Goal: Register for event/course

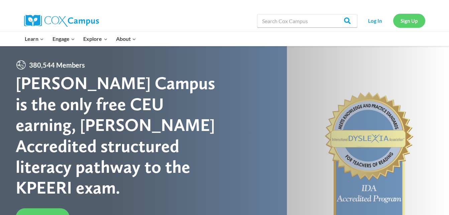
click at [408, 20] on link "Sign Up" at bounding box center [409, 21] width 32 height 14
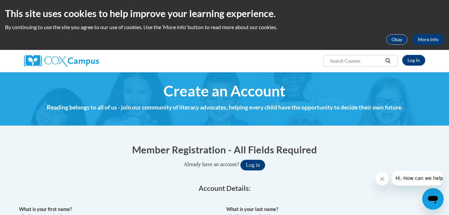
click at [398, 41] on button "Okay" at bounding box center [396, 39] width 21 height 11
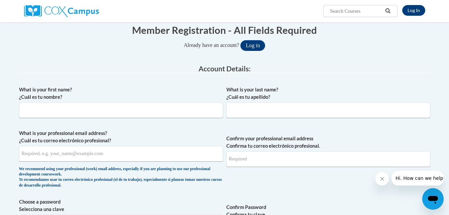
scroll to position [75, 0]
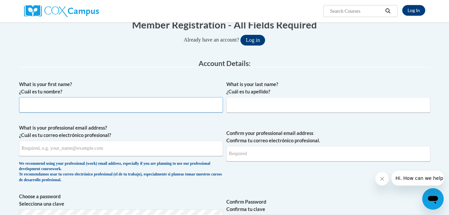
click at [126, 105] on input "What is your first name? ¿Cuál es tu nombre?" at bounding box center [121, 104] width 204 height 15
type input "v"
type input "Vickie"
type input "Starkey"
click at [49, 144] on input "What is your professional email address? ¿Cuál es tu correo electrónico profesi…" at bounding box center [121, 147] width 204 height 15
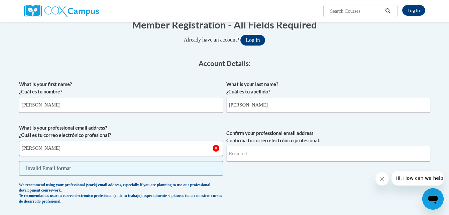
type input "Vickie.starkey@cougar.bartonccc.edu"
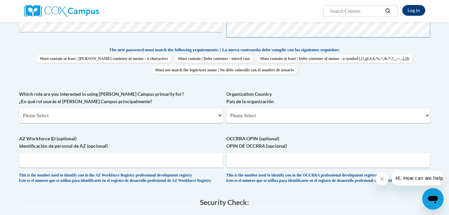
scroll to position [276, 0]
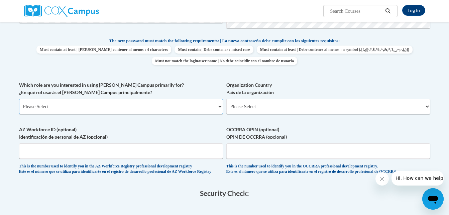
click at [132, 109] on select "Please Select College/University | Colegio/Universidad Community/Nonprofit Part…" at bounding box center [121, 106] width 204 height 15
select select "5a18ea06-2b54-4451-96f2-d152daf9eac5"
click at [19, 99] on select "Please Select College/University | Colegio/Universidad Community/Nonprofit Part…" at bounding box center [121, 106] width 204 height 15
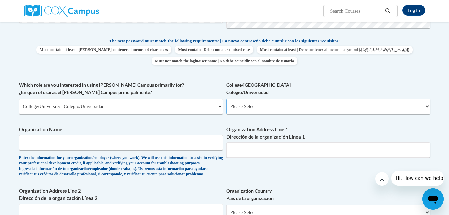
click at [265, 104] on select "Please Select College/University Staff | Empleado universitario College/Univers…" at bounding box center [328, 106] width 204 height 15
select select "99b32b07-cffc-426c-8bf6-0cd77760d84b"
click at [226, 99] on select "Please Select College/University Staff | Empleado universitario College/Univers…" at bounding box center [328, 106] width 204 height 15
click at [148, 149] on input "Organization Name" at bounding box center [121, 142] width 204 height 15
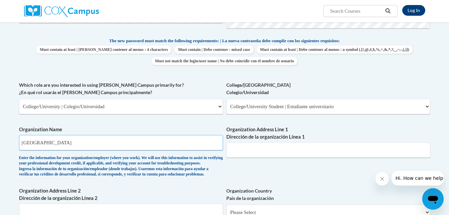
type input "Barton County Community College"
click at [338, 150] on input "Organization Address Line 1 Dirección de la organización Línea 1" at bounding box center [328, 149] width 204 height 15
type input "Fort Riley, KS"
click at [448, 98] on body "Log In Search Search... Create an Account Reading belongs to all of us - join o…" at bounding box center [224, 160] width 449 height 872
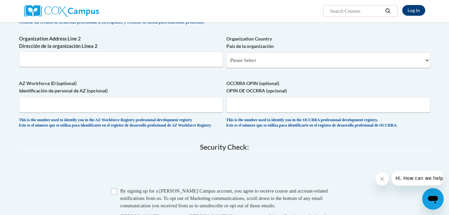
scroll to position [425, 0]
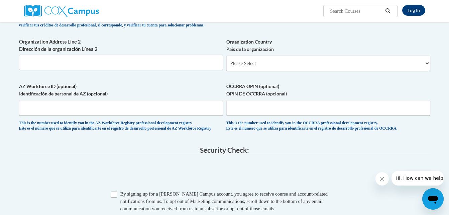
click at [357, 76] on div "Organization Country País de la organización Please Select United States | Esta…" at bounding box center [328, 57] width 204 height 38
click at [352, 71] on select "Please Select United States | Estados Unidos Outside of the United States | Fue…" at bounding box center [328, 63] width 204 height 15
select select "ad49bcad-a171-4b2e-b99c-48b446064914"
click at [226, 67] on select "Please Select United States | Estados Unidos Outside of the United States | Fue…" at bounding box center [328, 63] width 204 height 15
select select
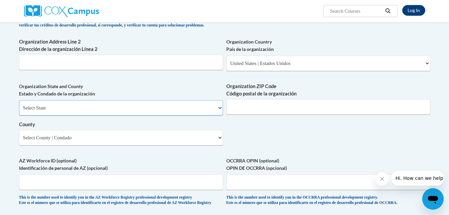
click at [137, 115] on select "Select State Alabama Alaska Arizona Arkansas California Colorado Connecticut De…" at bounding box center [121, 107] width 204 height 15
select select "Kansas"
click at [19, 111] on select "Select State Alabama Alaska Arizona Arkansas California Colorado Connecticut De…" at bounding box center [121, 107] width 204 height 15
click at [254, 114] on input "Organization ZIP Code Código postal de la organización" at bounding box center [328, 106] width 204 height 15
type input "66442"
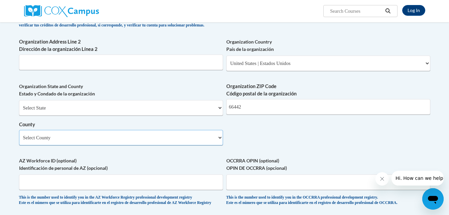
click at [135, 145] on select "Select County Allen Anderson Atchison Barber Barton Bourbon Brown Butler Chase …" at bounding box center [121, 137] width 204 height 15
click at [223, 5] on div "Log In Search Search..." at bounding box center [293, 8] width 274 height 17
click at [169, 145] on select "Select County Allen Anderson Atchison Barber Barton Bourbon Brown Butler Chase …" at bounding box center [121, 137] width 204 height 15
select select "Geary"
click at [19, 140] on select "Select County Allen Anderson Atchison Barber Barton Bourbon Brown Butler Chase …" at bounding box center [121, 137] width 204 height 15
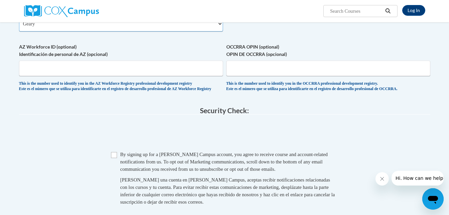
scroll to position [572, 0]
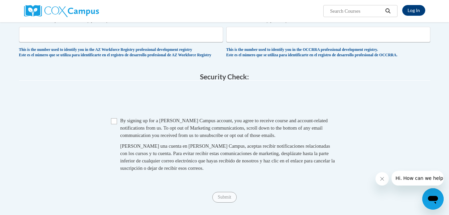
click at [112, 124] on input "Checkbox" at bounding box center [114, 121] width 6 height 6
checkbox input "true"
click at [223, 202] on input "Submit" at bounding box center [224, 197] width 24 height 11
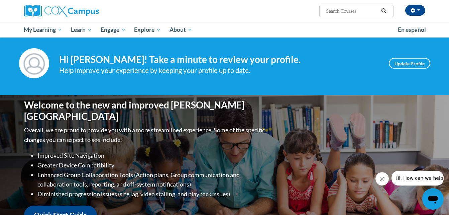
scroll to position [1, 0]
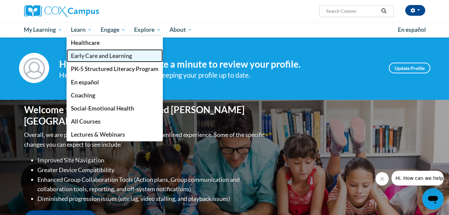
click at [92, 54] on span "Early Care and Learning" at bounding box center [101, 55] width 61 height 7
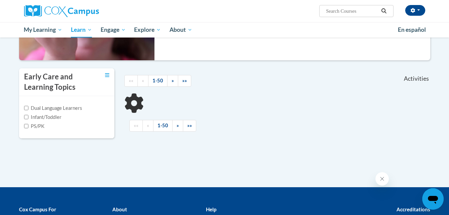
scroll to position [120, 0]
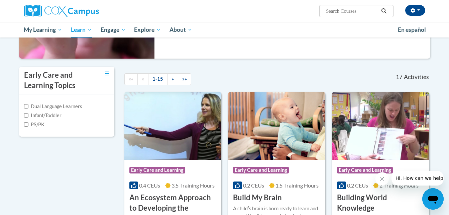
click at [37, 115] on label "Infant/Toddler" at bounding box center [42, 115] width 37 height 7
click at [28, 115] on input "Infant/Toddler" at bounding box center [26, 115] width 4 height 4
checkbox input "true"
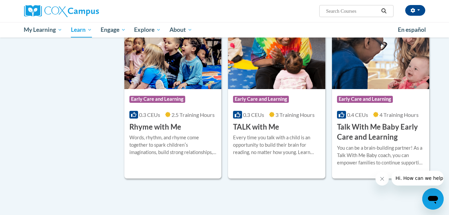
scroll to position [565, 0]
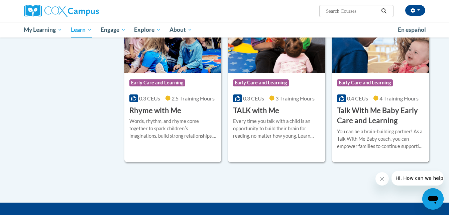
click at [404, 117] on h3 "Talk With Me Baby Early Care and Learning" at bounding box center [380, 115] width 87 height 21
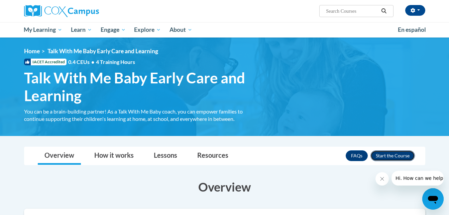
click at [383, 155] on button "Enroll" at bounding box center [393, 155] width 44 height 11
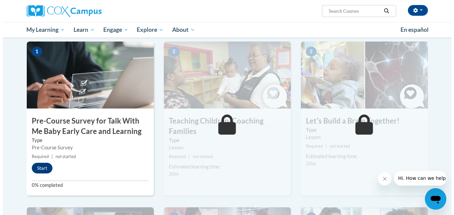
scroll to position [143, 0]
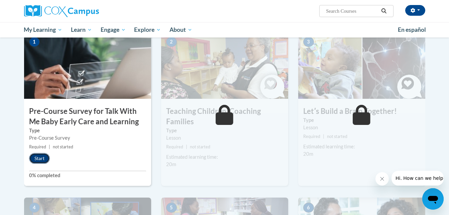
click at [40, 157] on button "Start" at bounding box center [39, 158] width 21 height 11
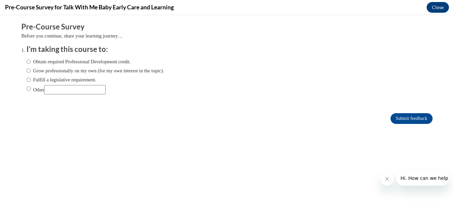
scroll to position [0, 0]
click at [34, 89] on label "Other" at bounding box center [65, 89] width 79 height 9
click at [31, 89] on input "Other" at bounding box center [28, 88] width 4 height 7
radio input "true"
click at [69, 89] on input "Other" at bounding box center [75, 89] width 62 height 9
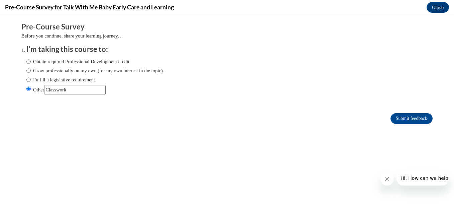
type input "Classwork"
click at [405, 122] on form "Pre-Course Survey Before you continue, share your learning journey… I'm taking …" at bounding box center [226, 76] width 411 height 109
click at [404, 120] on input "Submit feedback" at bounding box center [412, 118] width 42 height 11
click at [388, 180] on icon "Close message from company" at bounding box center [386, 178] width 3 height 3
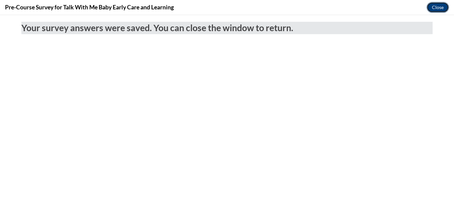
click at [442, 8] on button "Close" at bounding box center [438, 7] width 22 height 11
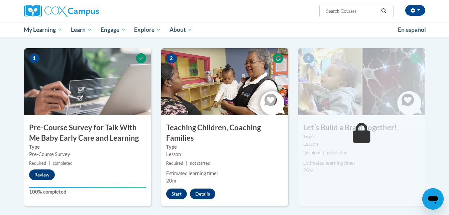
scroll to position [125, 0]
